Goal: Information Seeking & Learning: Learn about a topic

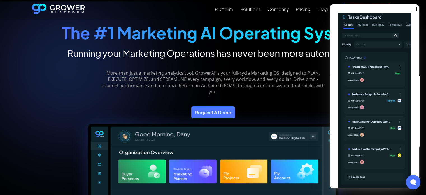
scroll to position [28, 0]
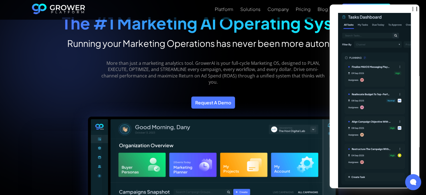
click at [415, 183] on icon at bounding box center [412, 181] width 7 height 7
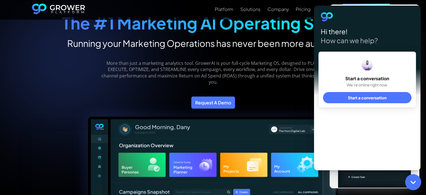
click at [414, 183] on icon at bounding box center [412, 181] width 7 height 7
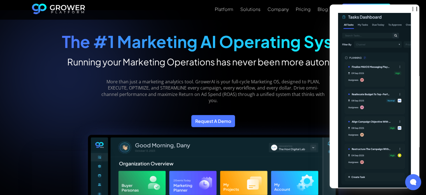
scroll to position [0, 0]
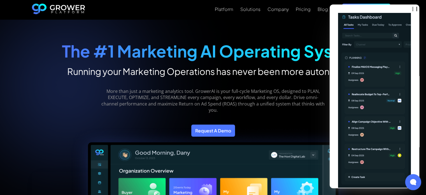
click at [317, 58] on strong "The #1 Marketing AI Operating System" at bounding box center [213, 51] width 302 height 20
click at [307, 35] on div "The #1 Marketing AI Operating System Running your Marketing Operations has neve…" at bounding box center [213, 54] width 302 height 46
click at [304, 10] on div "Pricing" at bounding box center [303, 8] width 15 height 5
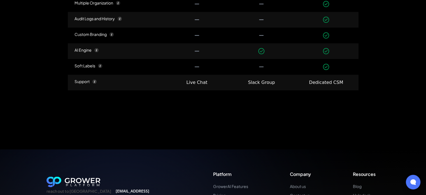
scroll to position [868, 0]
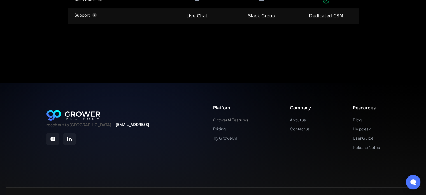
click at [237, 119] on link "GrowerAI Features" at bounding box center [230, 119] width 35 height 5
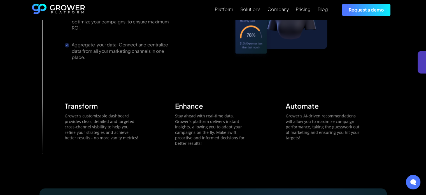
scroll to position [476, 0]
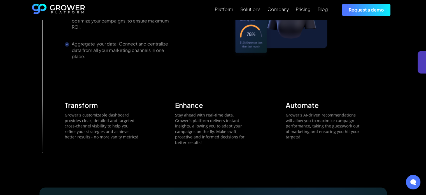
click at [128, 75] on div "Centralized Dashboards Transform Data into Insights: make informed decisions qu…" at bounding box center [213, 44] width 296 height 201
